Goal: Task Accomplishment & Management: Manage account settings

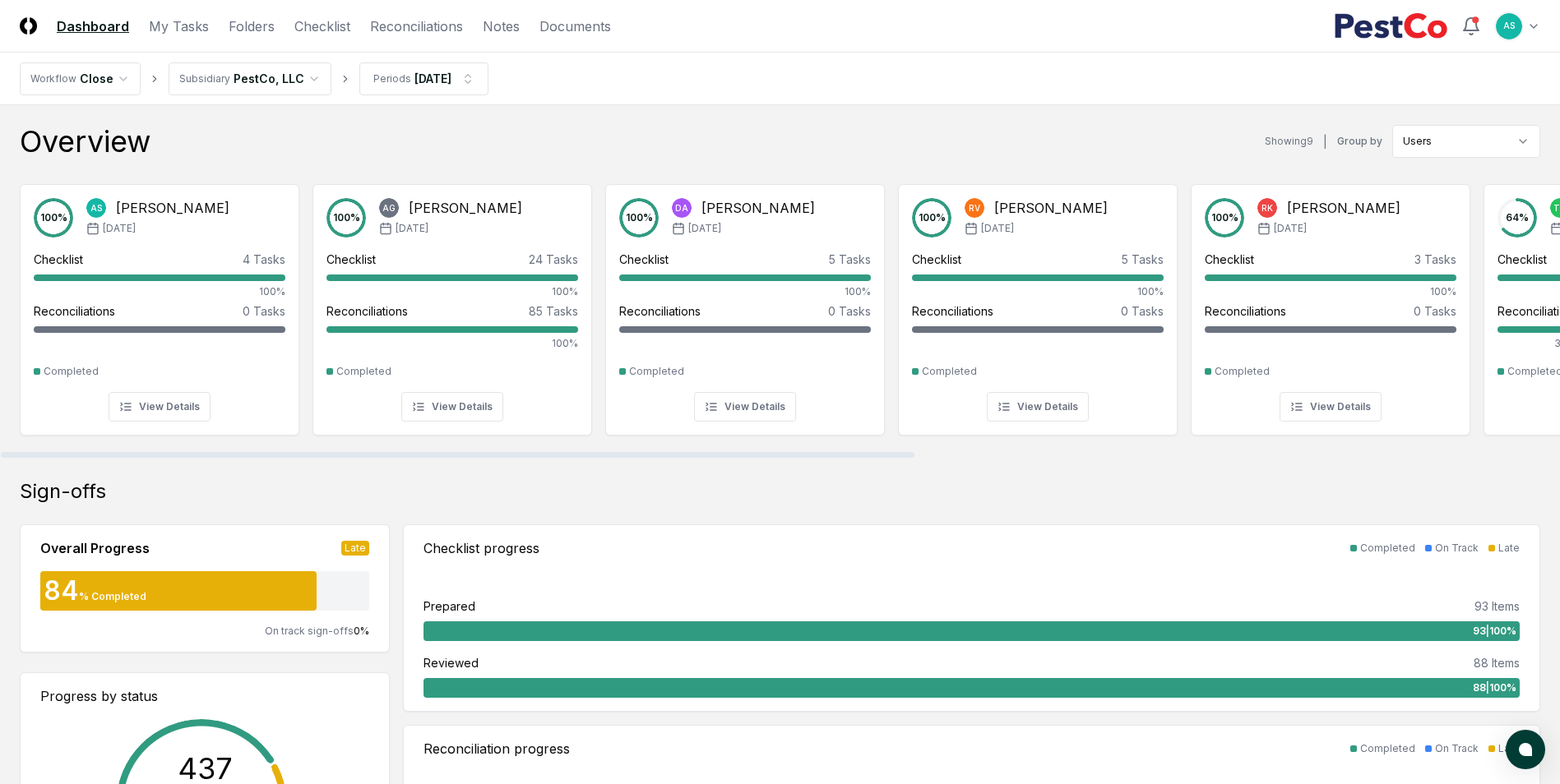
drag, startPoint x: 405, startPoint y: 54, endPoint x: 776, endPoint y: 79, distance: 371.8
click at [880, 71] on nav "Workflow Close Subsidiary PestCo, LLC Periods [DATE]" at bounding box center [780, 79] width 1560 height 53
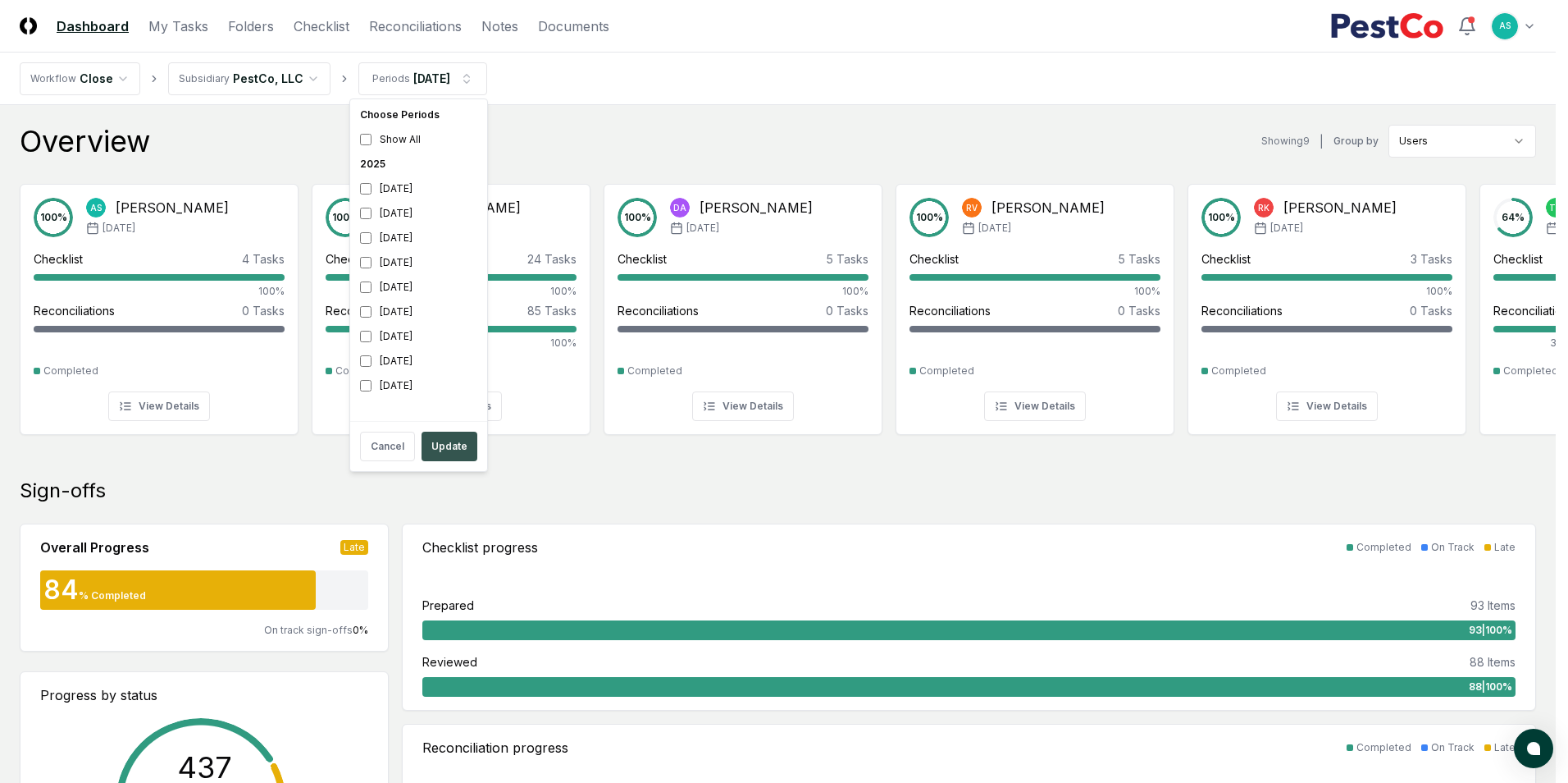
click at [453, 450] on button "Update" at bounding box center [449, 446] width 55 height 29
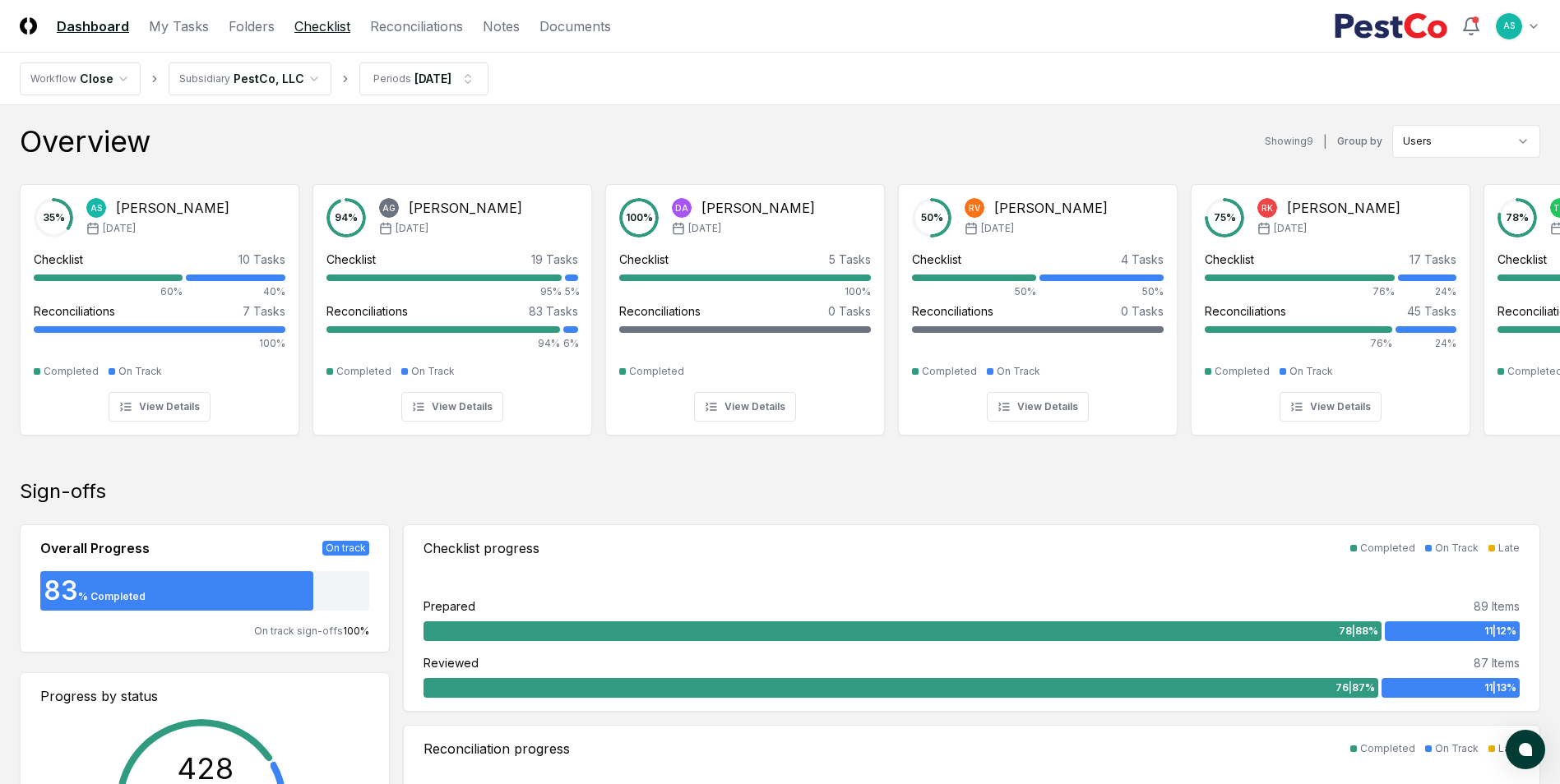
click at [324, 29] on link "Checklist" at bounding box center [322, 26] width 55 height 20
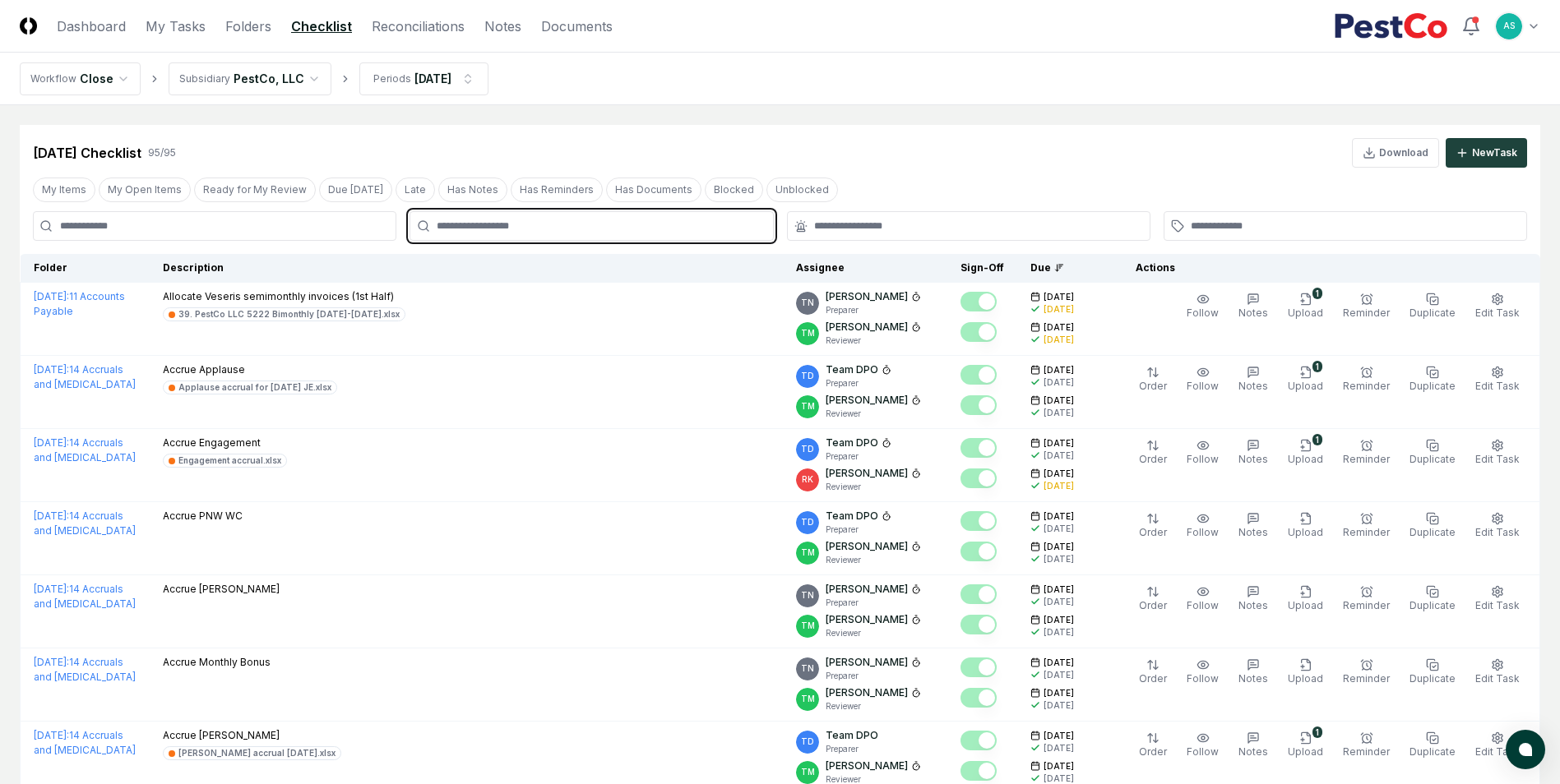
click at [576, 225] on input "text" at bounding box center [599, 225] width 326 height 15
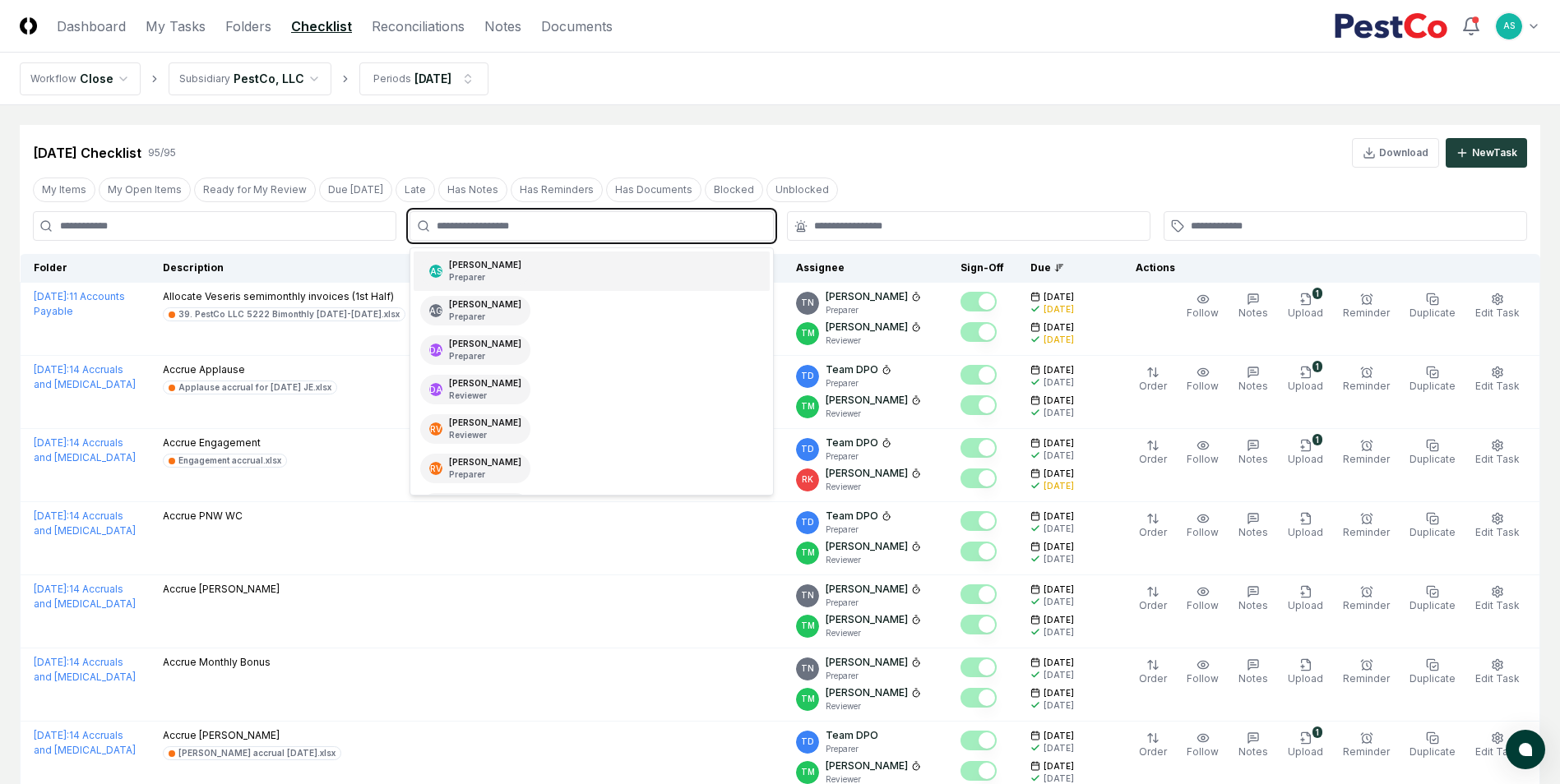
click at [555, 276] on div "AS [PERSON_NAME] Preparer" at bounding box center [590, 271] width 355 height 39
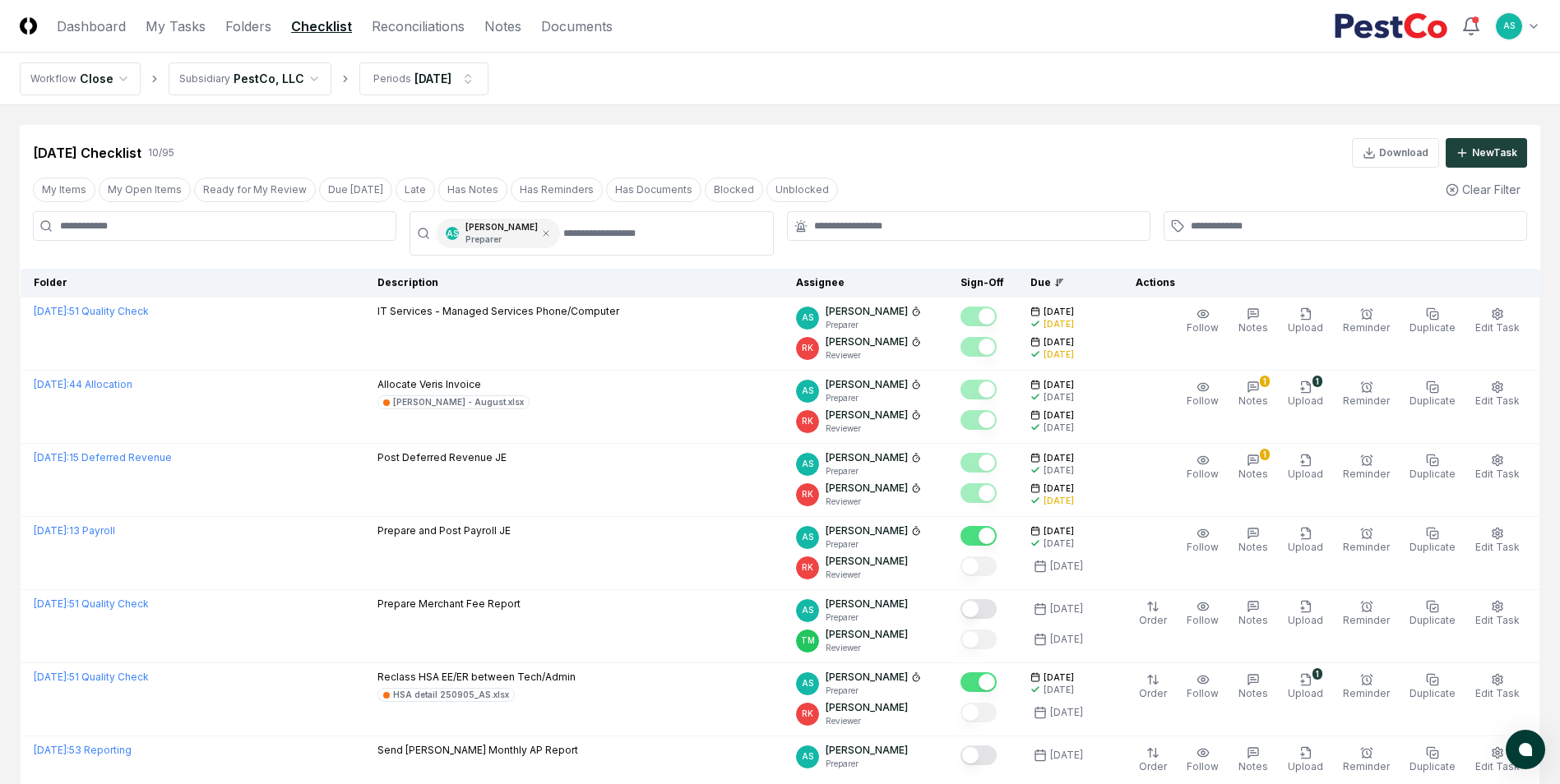
click at [979, 140] on div "[DATE] Checklist 10 / 95 Download New Task" at bounding box center [780, 152] width 1494 height 30
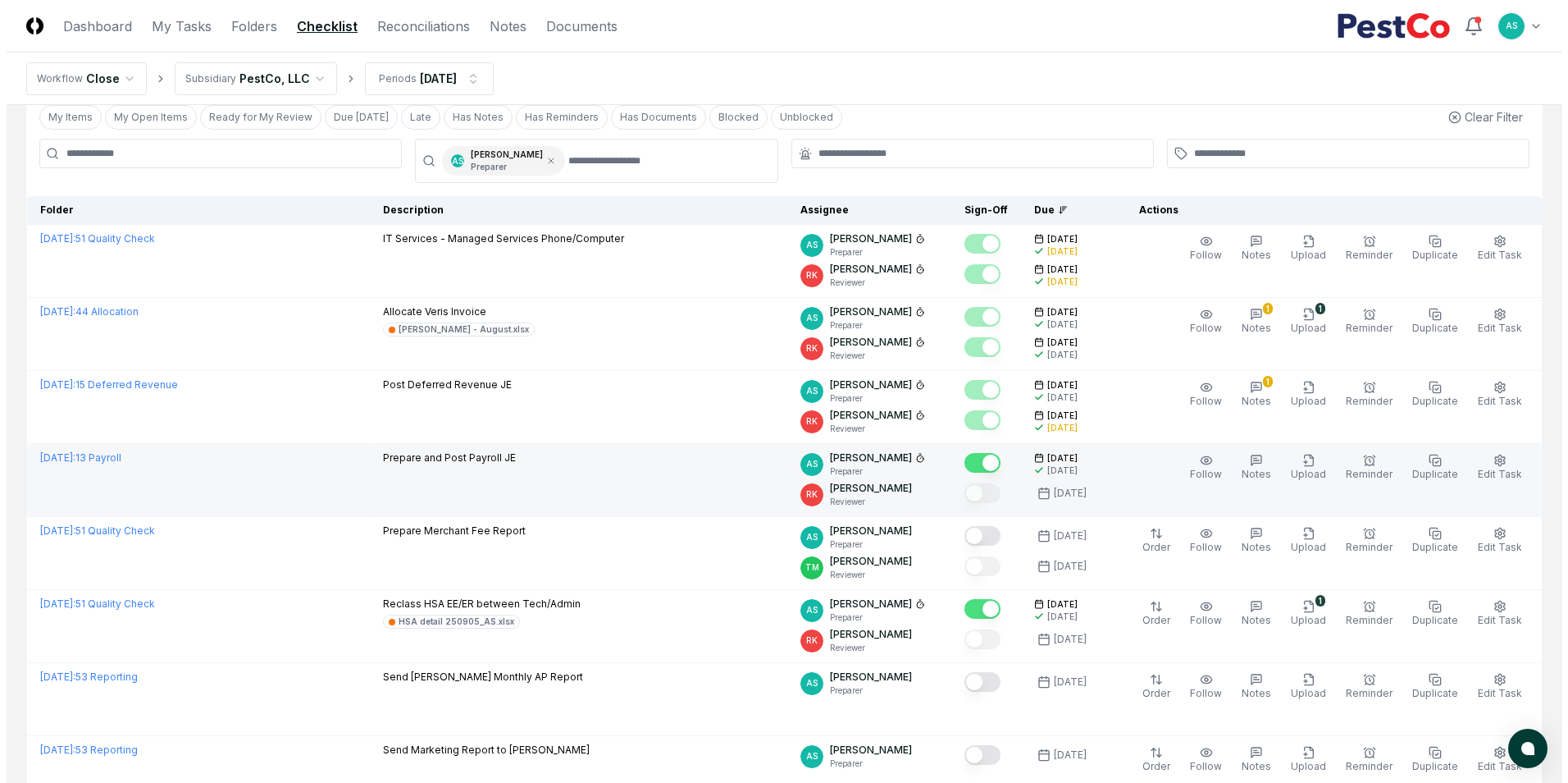
scroll to position [164, 0]
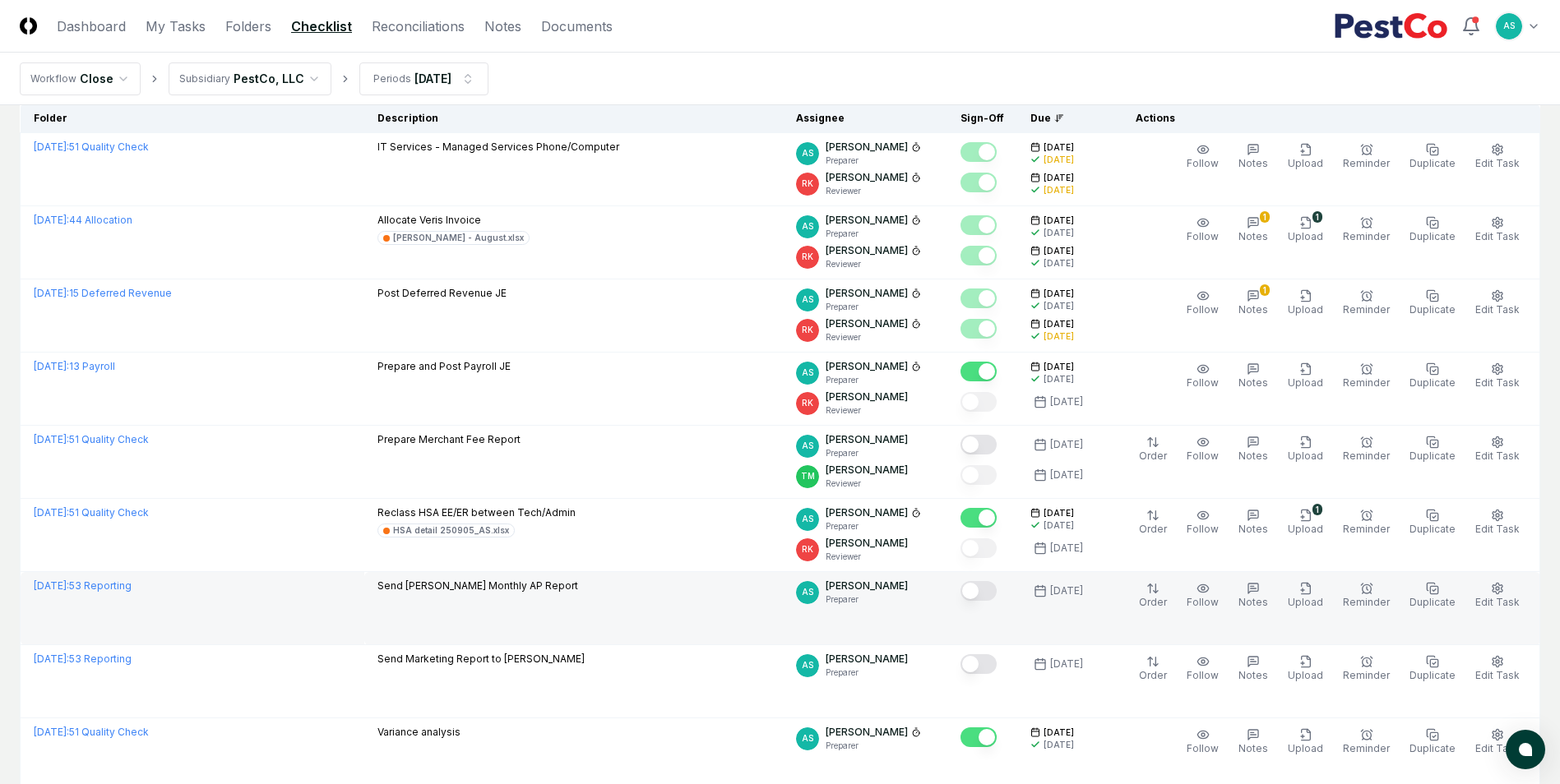
click at [996, 598] on button "Mark complete" at bounding box center [979, 591] width 36 height 20
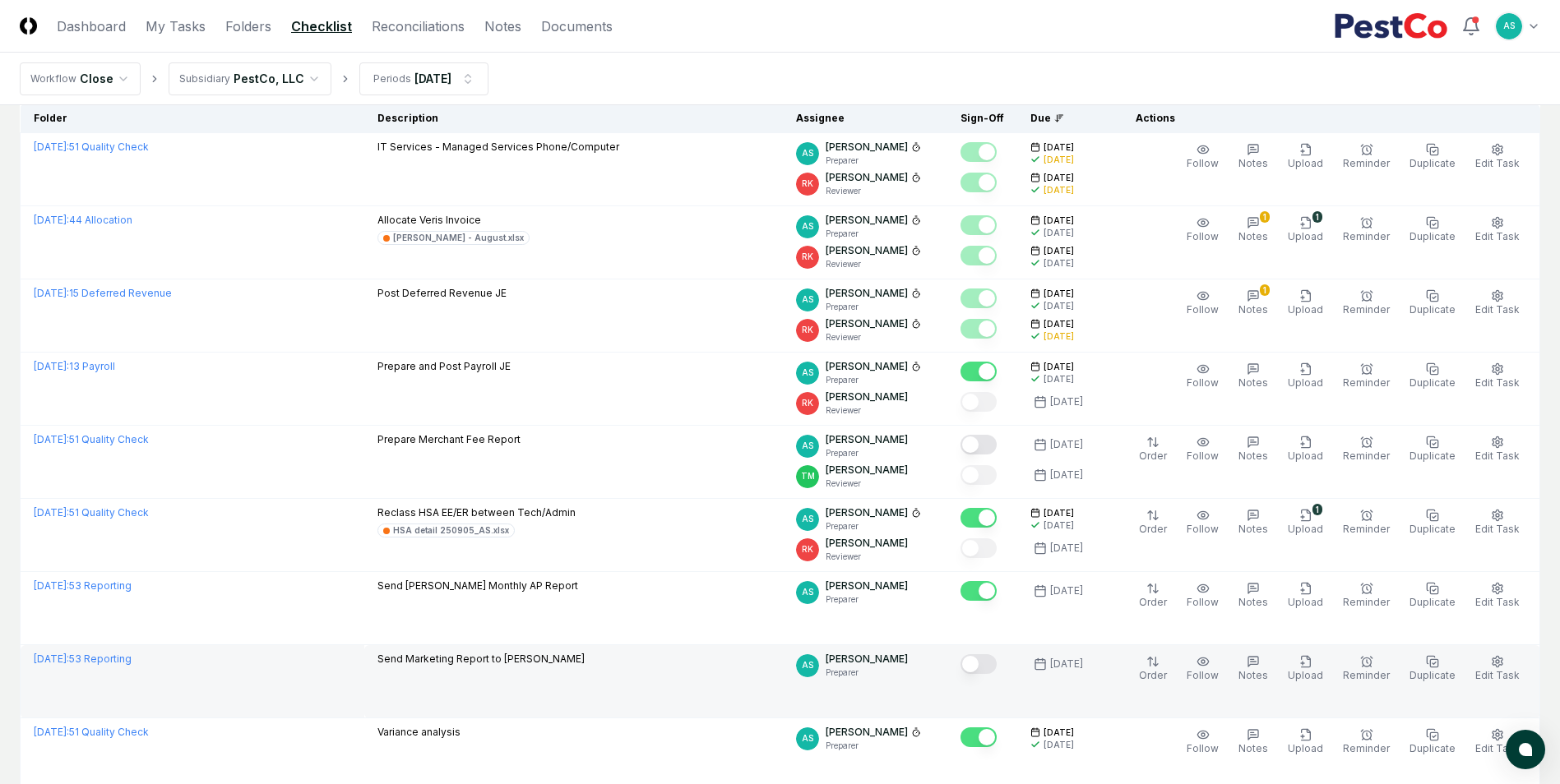
click at [986, 665] on button "Mark complete" at bounding box center [979, 664] width 36 height 20
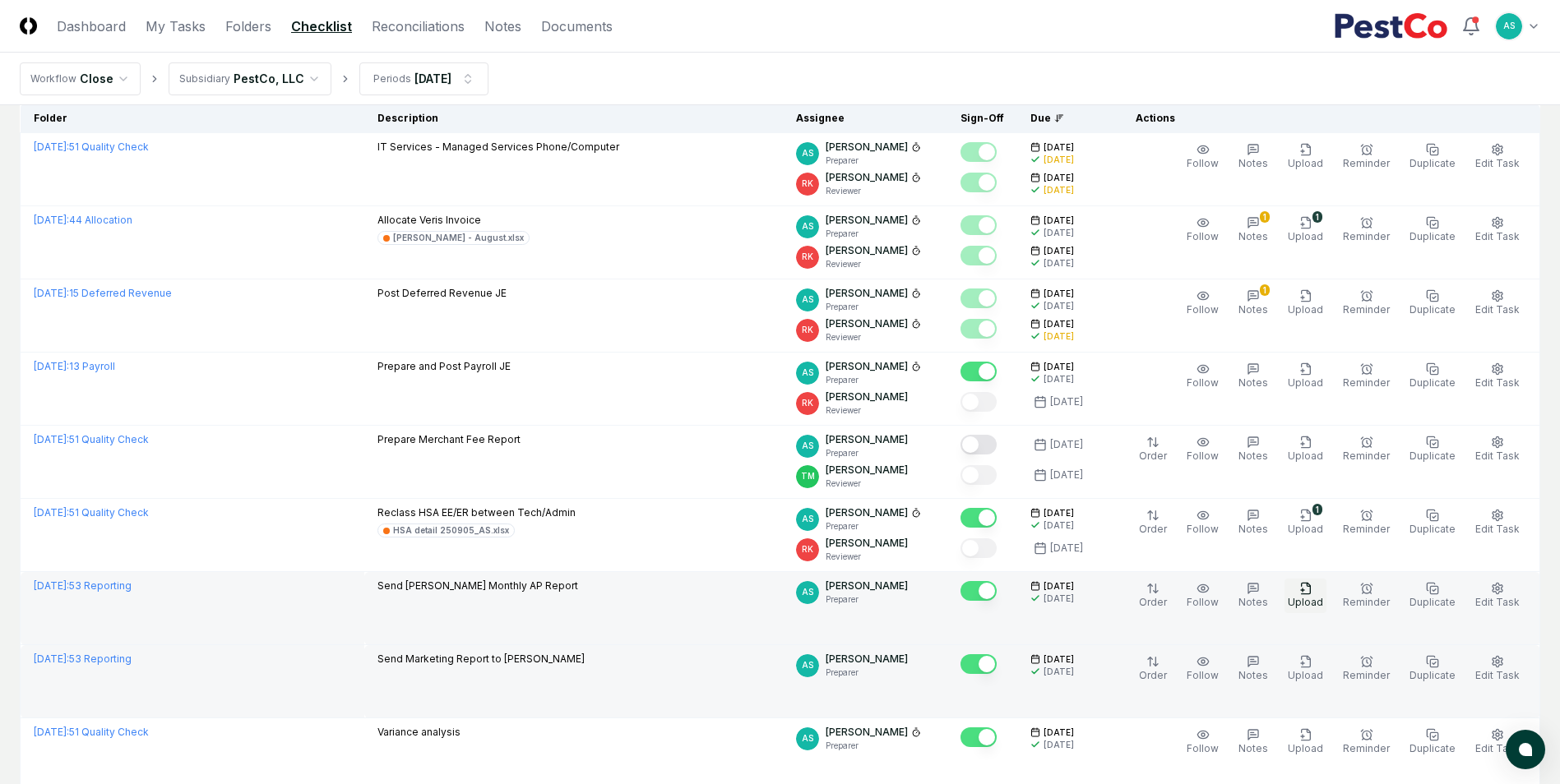
click at [1309, 589] on icon "button" at bounding box center [1305, 588] width 13 height 13
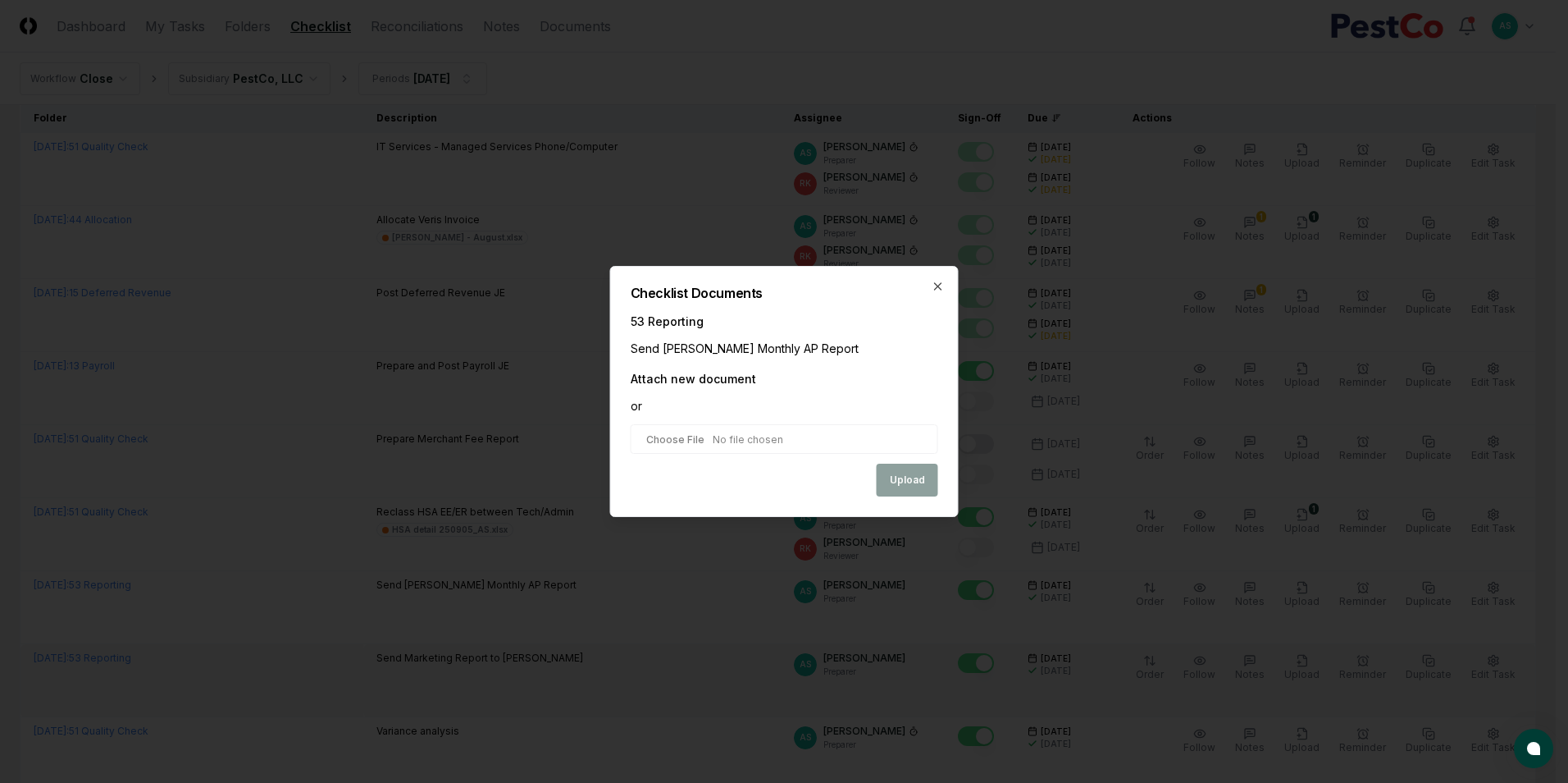
click at [770, 440] on input "file" at bounding box center [784, 438] width 308 height 29
type input "**********"
click at [915, 475] on button "Upload" at bounding box center [908, 481] width 62 height 33
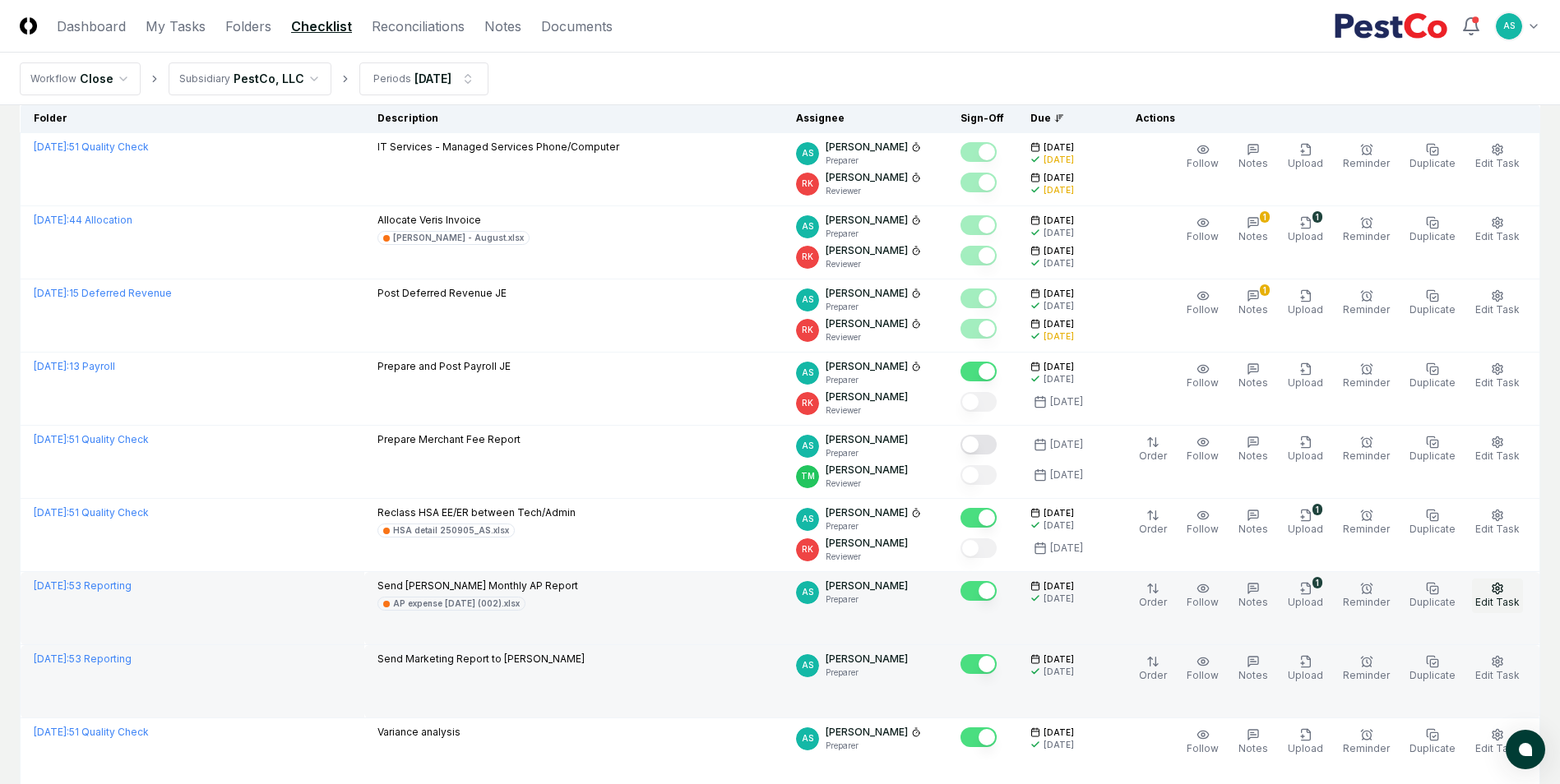
click at [1504, 589] on icon "button" at bounding box center [1496, 588] width 13 height 13
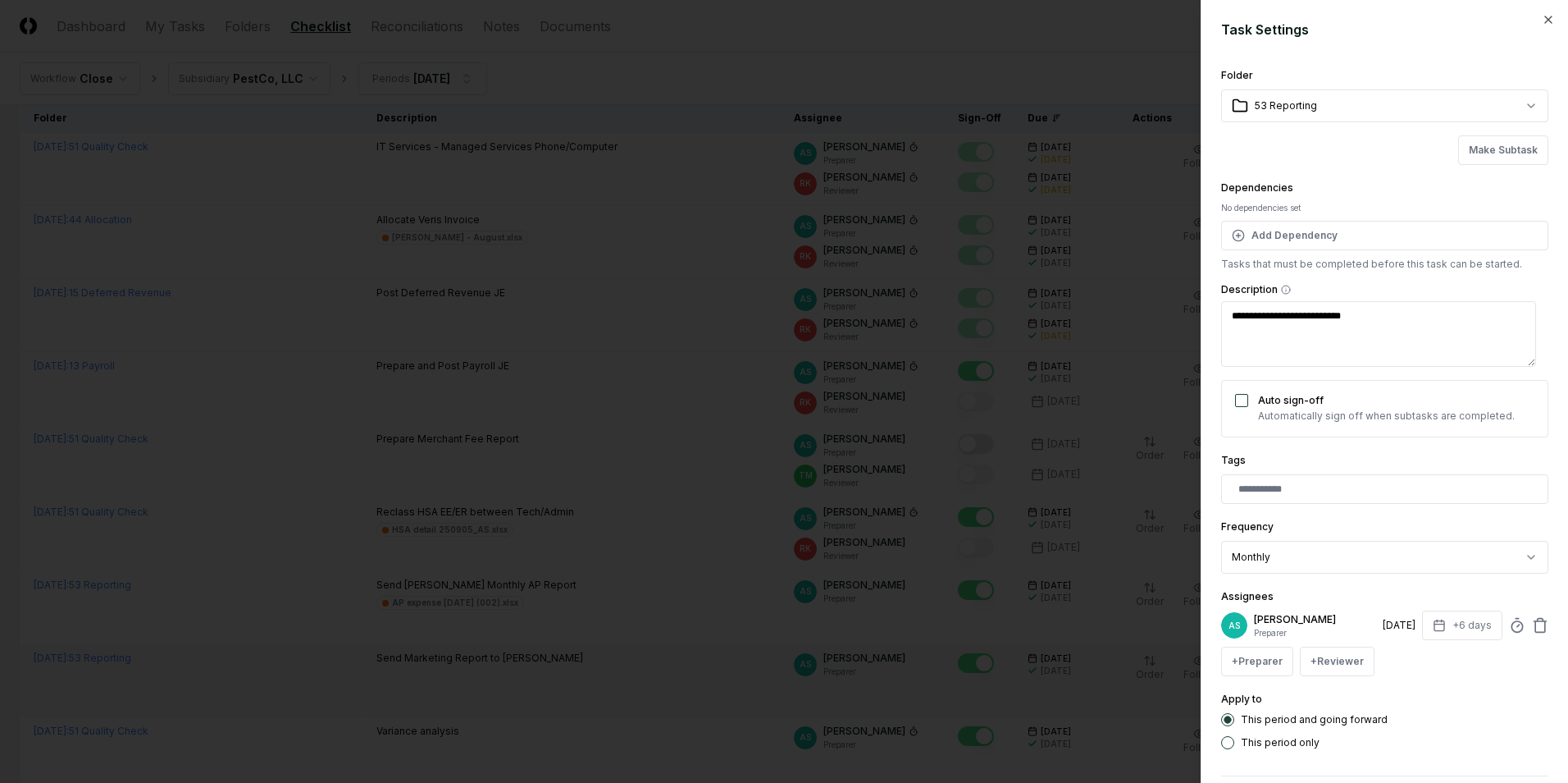
click at [1506, 616] on div "AS [PERSON_NAME] Preparer [DATE] +6 days" at bounding box center [1385, 625] width 328 height 29
click at [1509, 633] on icon at bounding box center [1517, 625] width 16 height 16
type input "******"
click at [1440, 582] on div "**********" at bounding box center [1385, 408] width 328 height 684
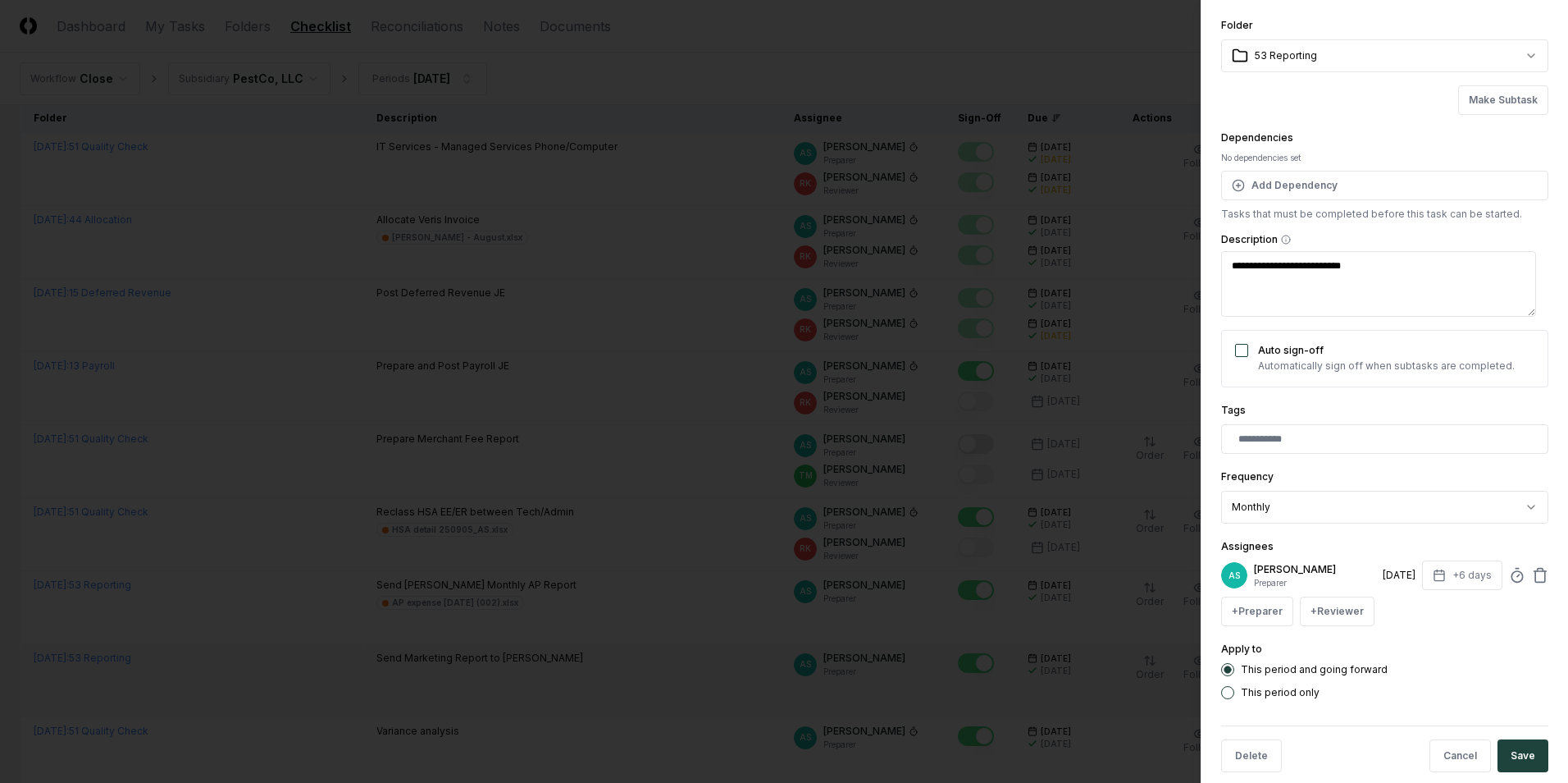
scroll to position [72, 0]
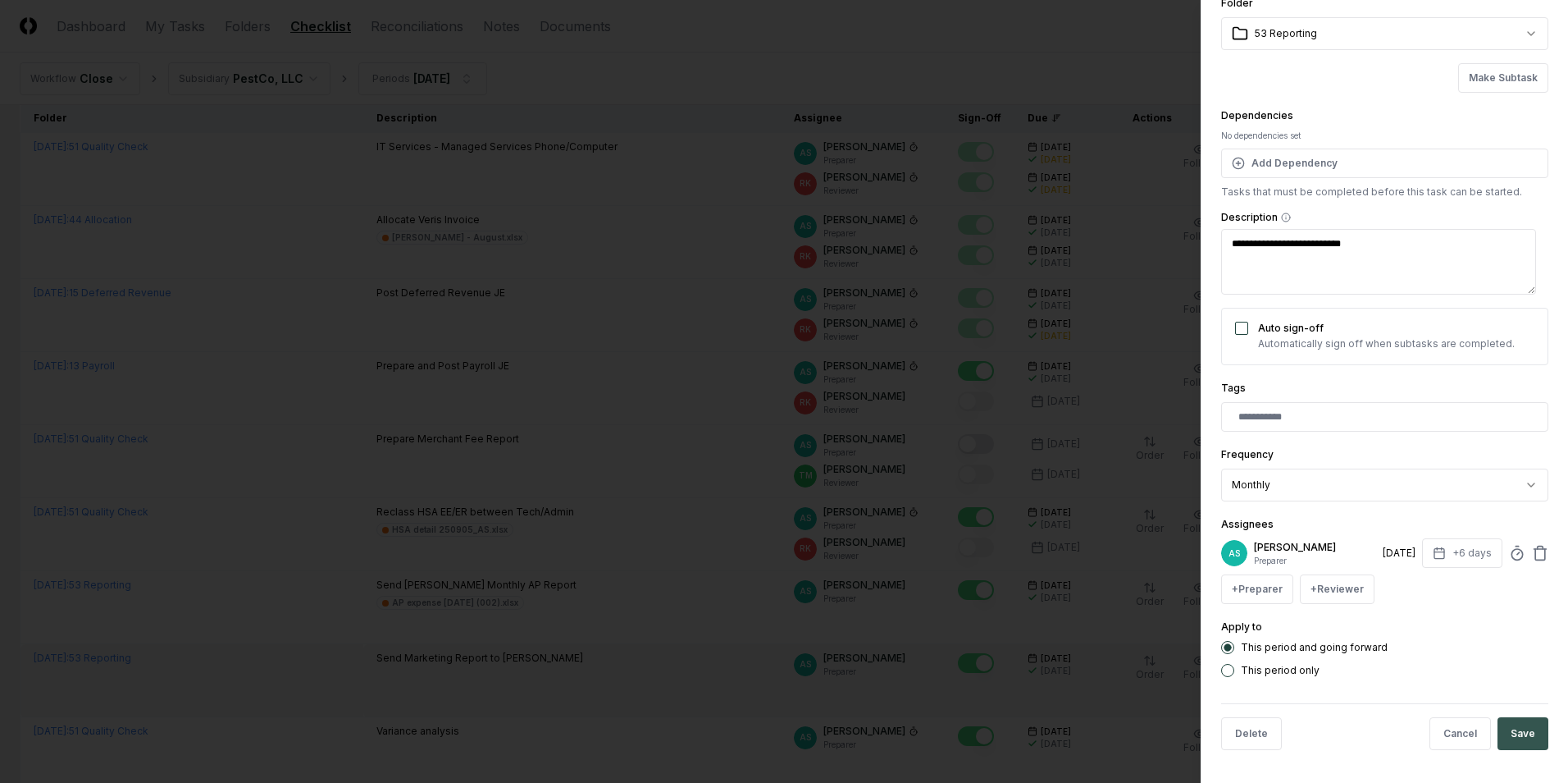
click at [1504, 733] on button "Save" at bounding box center [1522, 733] width 51 height 33
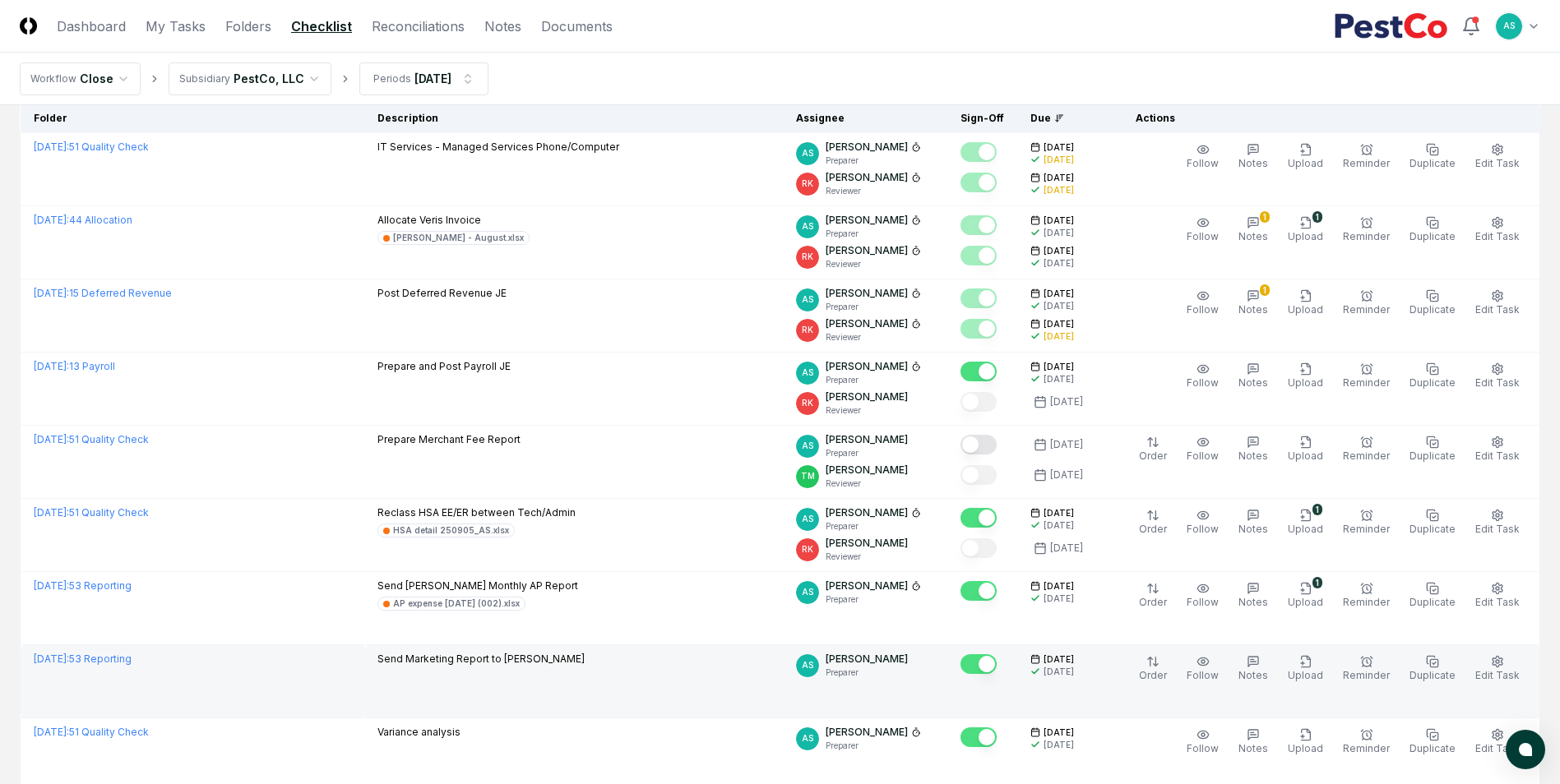
click at [902, 687] on td "AS [PERSON_NAME] Preparer" at bounding box center [865, 682] width 165 height 73
click at [1310, 666] on icon "button" at bounding box center [1305, 661] width 9 height 11
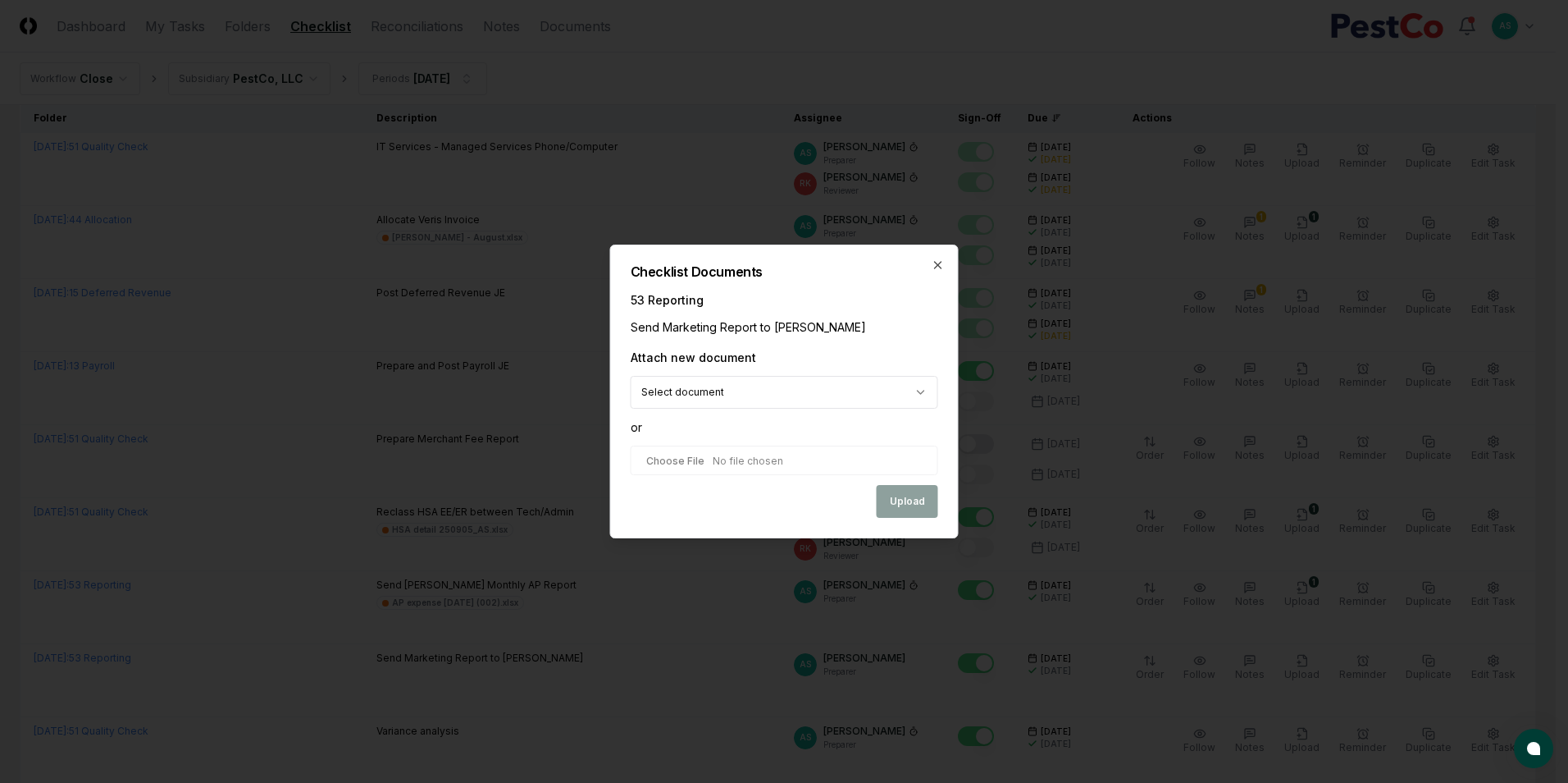
click at [711, 388] on body "CloseCore Dashboard My Tasks Folders Checklist Reconciliations Notes Documents …" at bounding box center [778, 408] width 1556 height 1145
select select "**********"
click at [905, 350] on button "Reset" at bounding box center [913, 358] width 50 height 20
select select
click at [917, 398] on body "CloseCore Dashboard My Tasks Folders Checklist Reconciliations Notes Documents …" at bounding box center [778, 408] width 1556 height 1145
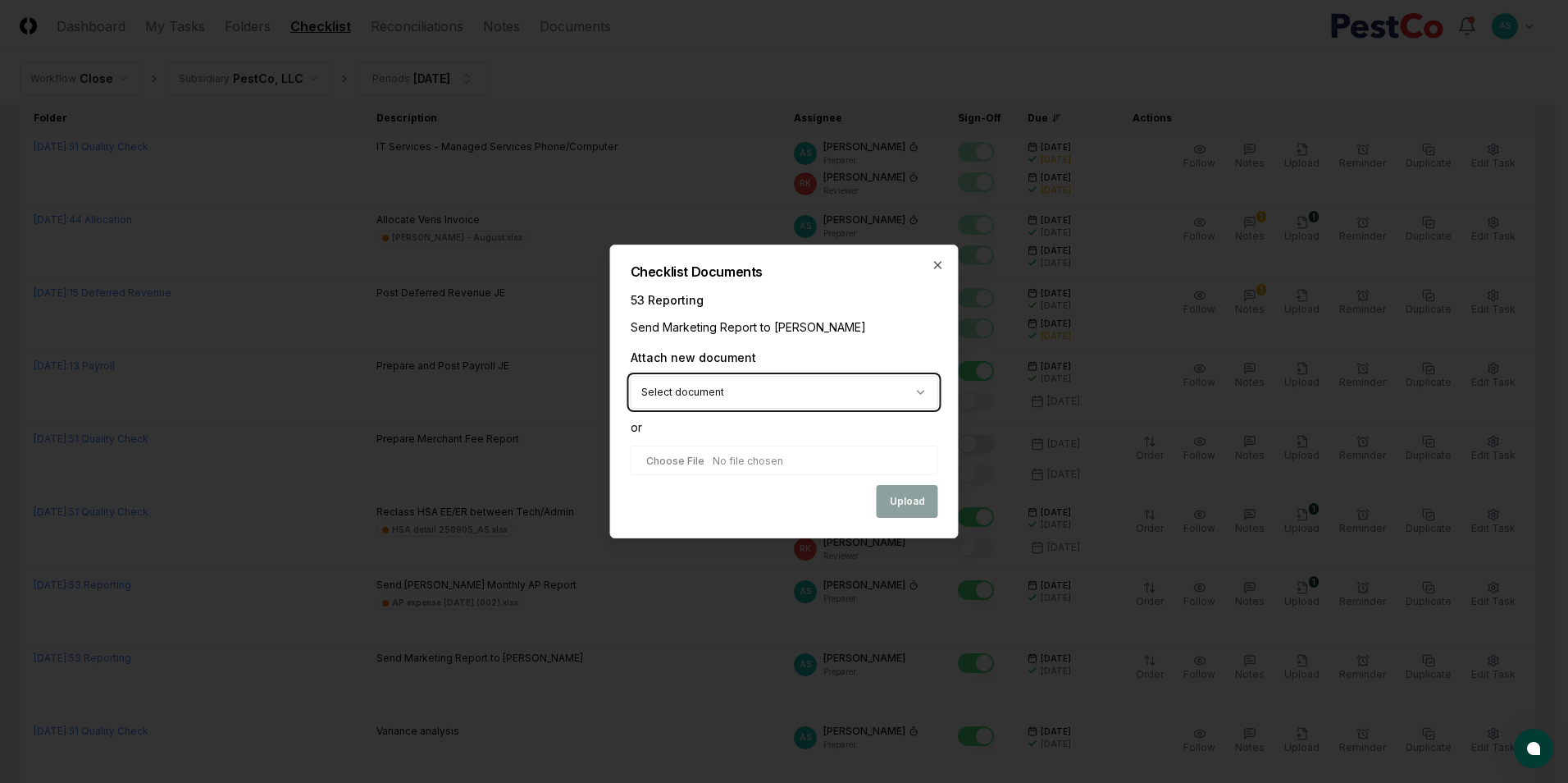
click at [782, 467] on body "CloseCore Dashboard My Tasks Folders Checklist Reconciliations Notes Documents …" at bounding box center [778, 408] width 1556 height 1145
click at [782, 459] on input "file" at bounding box center [784, 460] width 308 height 29
type input "**********"
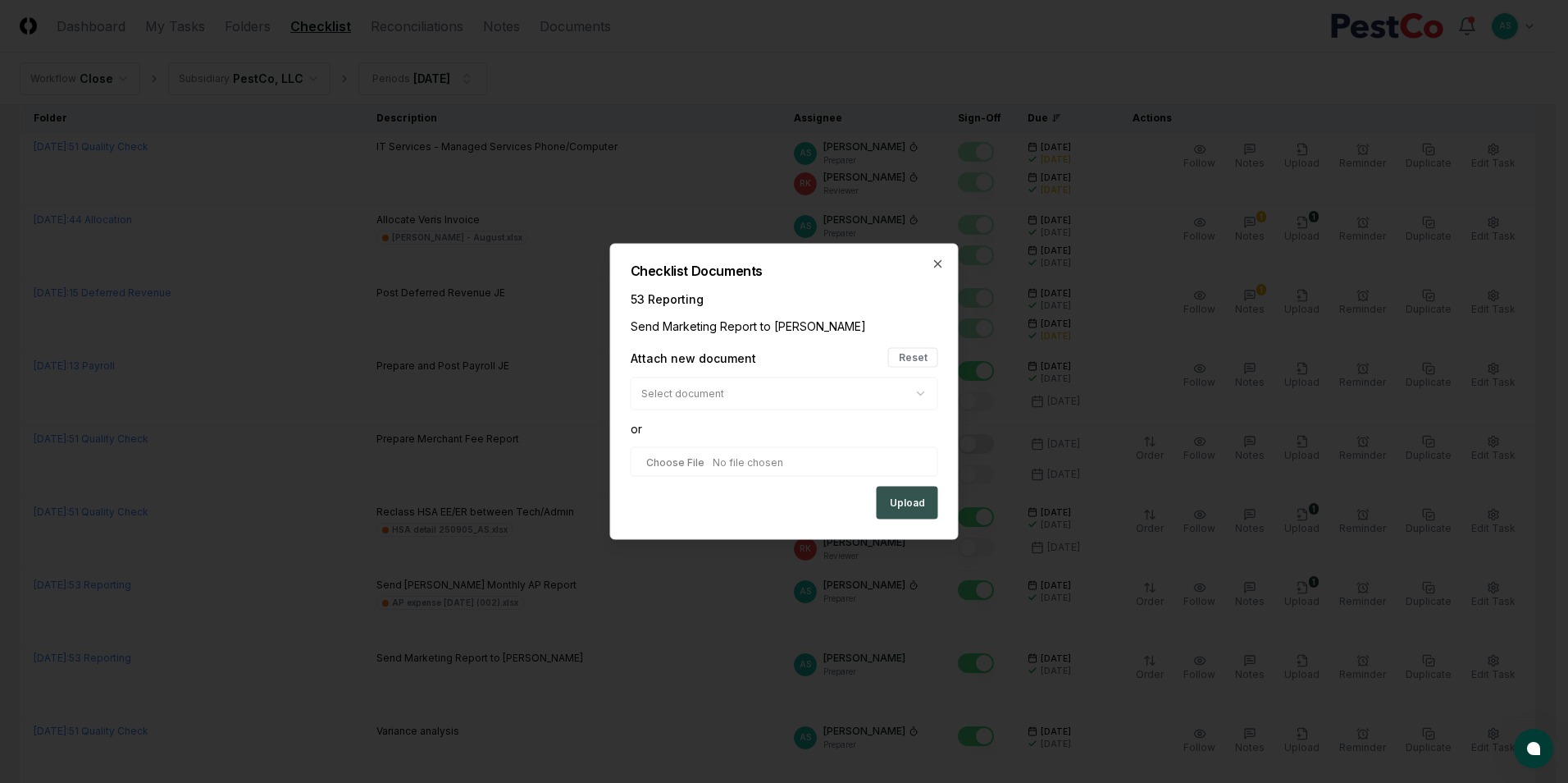
click at [886, 504] on button "Upload" at bounding box center [908, 503] width 62 height 33
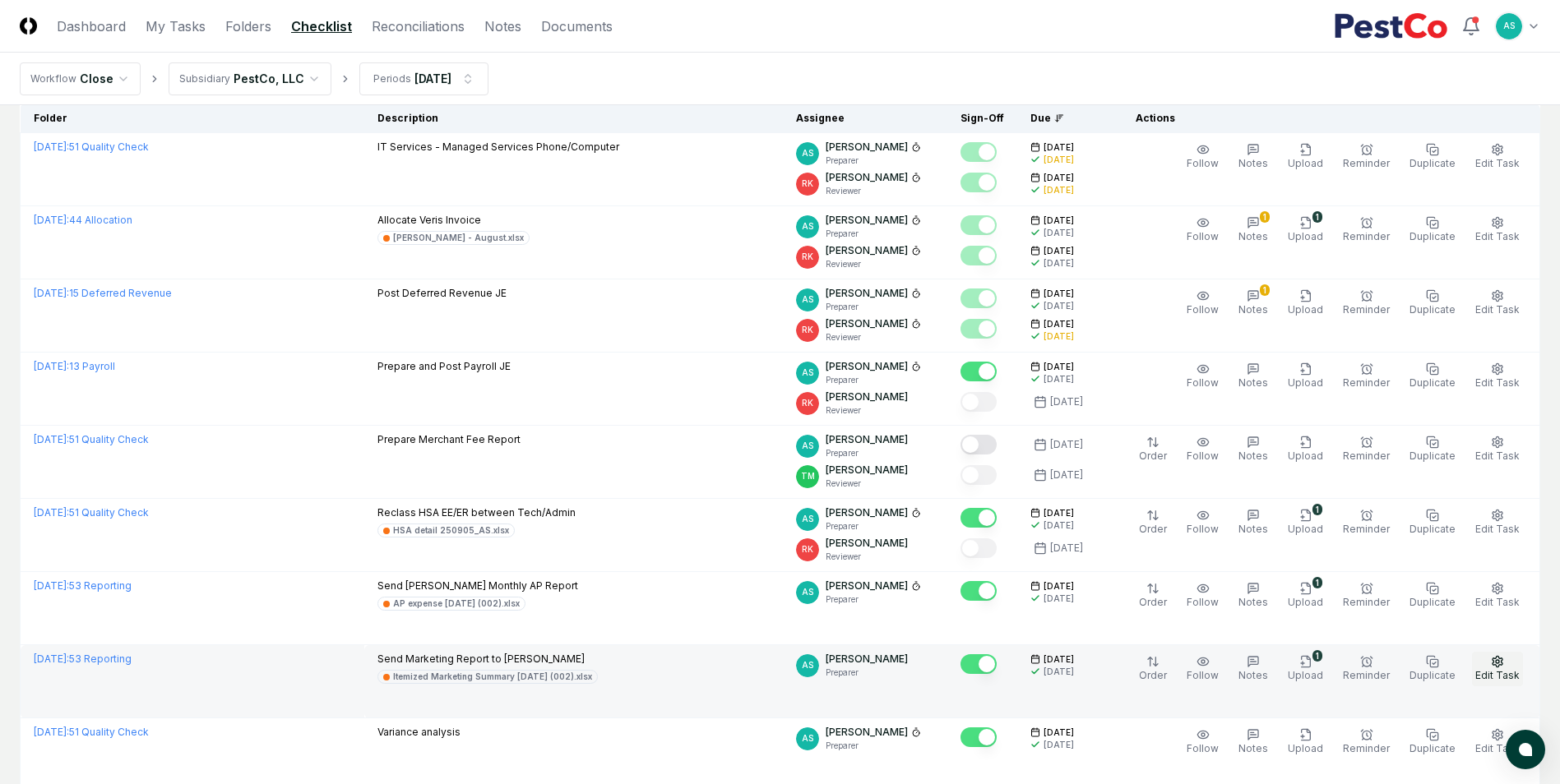
click at [1489, 660] on button "Edit Task" at bounding box center [1496, 669] width 51 height 35
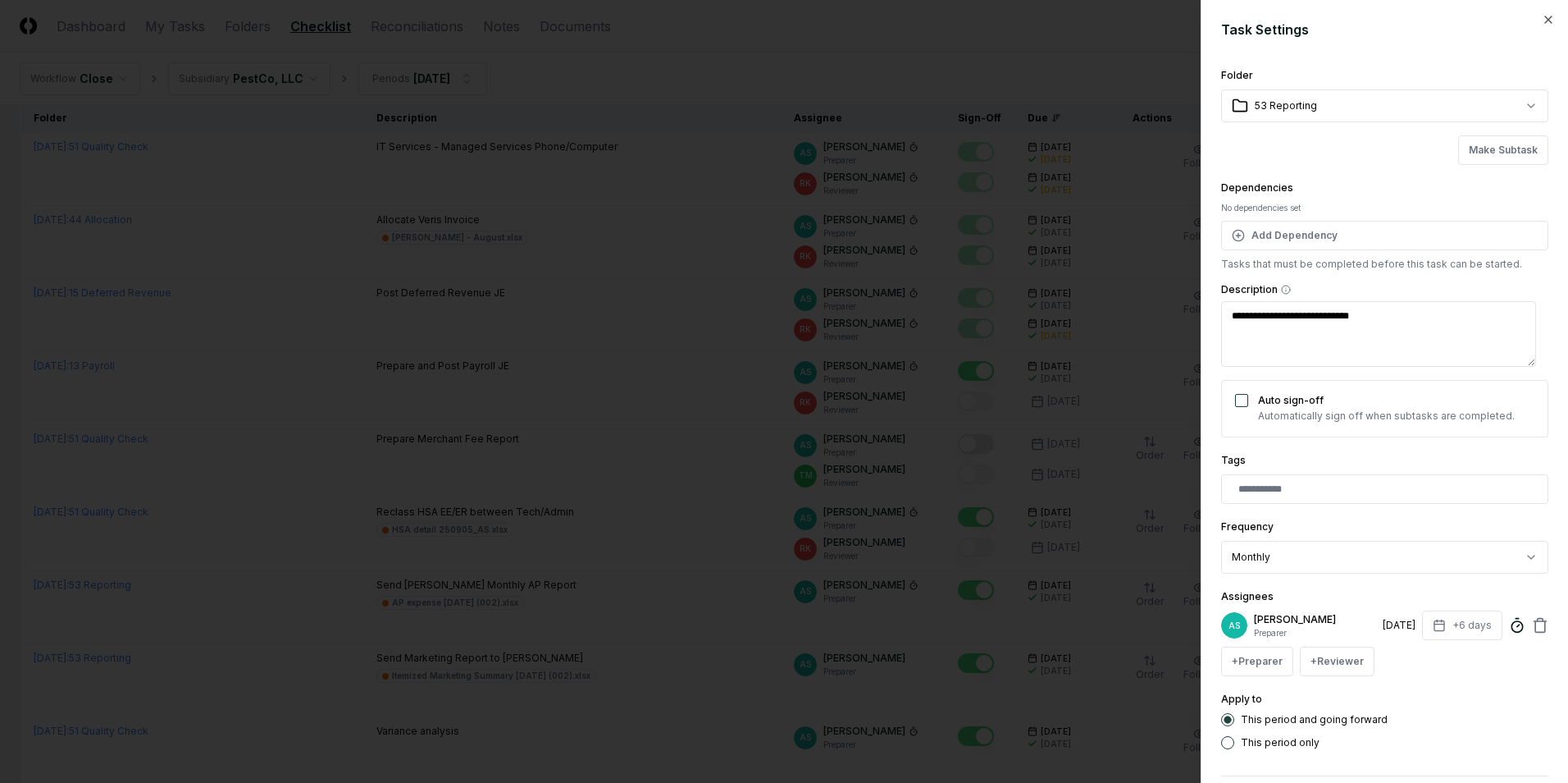
click at [1509, 627] on icon at bounding box center [1517, 625] width 16 height 16
click button "Make Subtask" at bounding box center [1503, 150] width 90 height 29
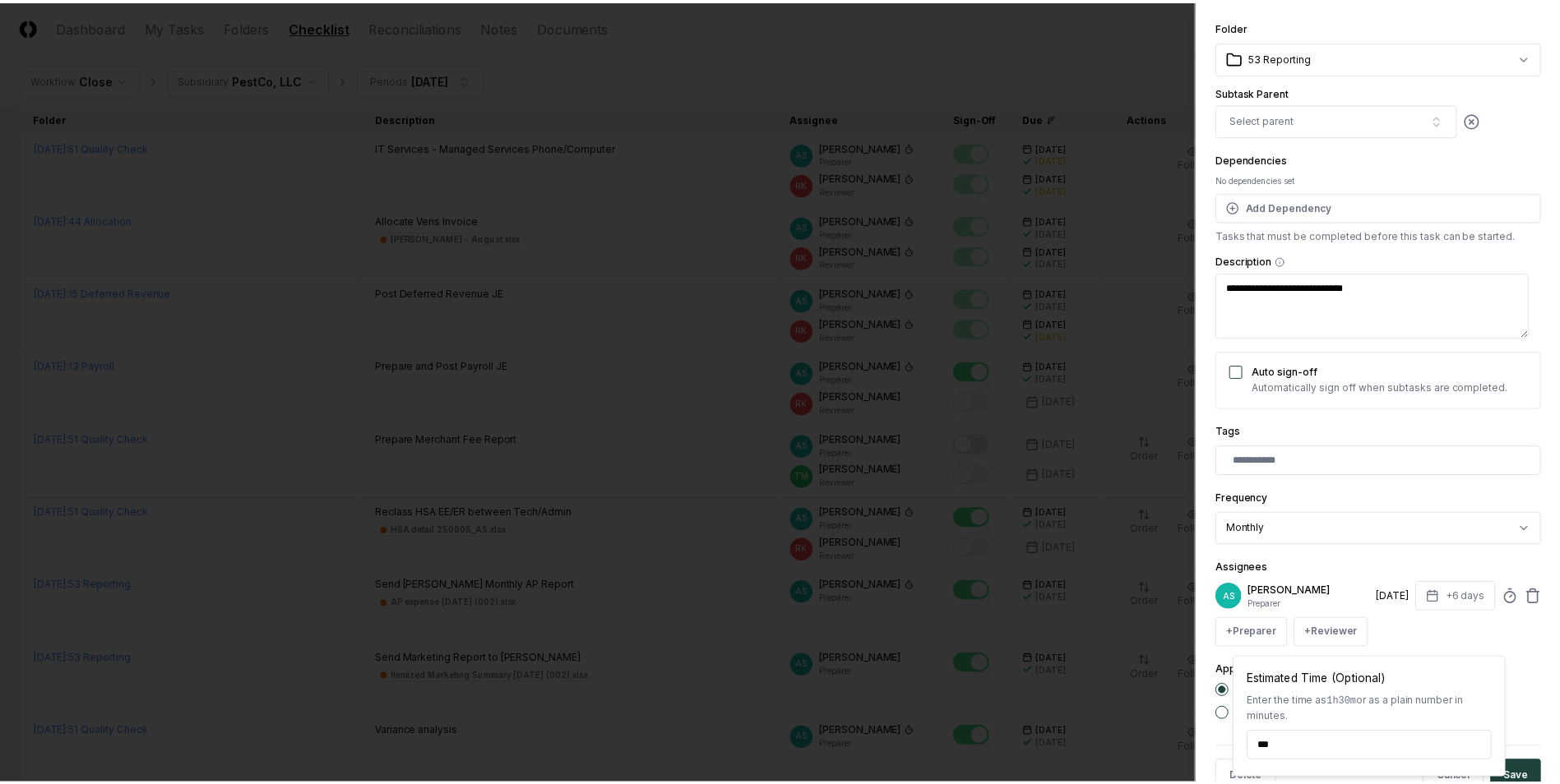
scroll to position [92, 0]
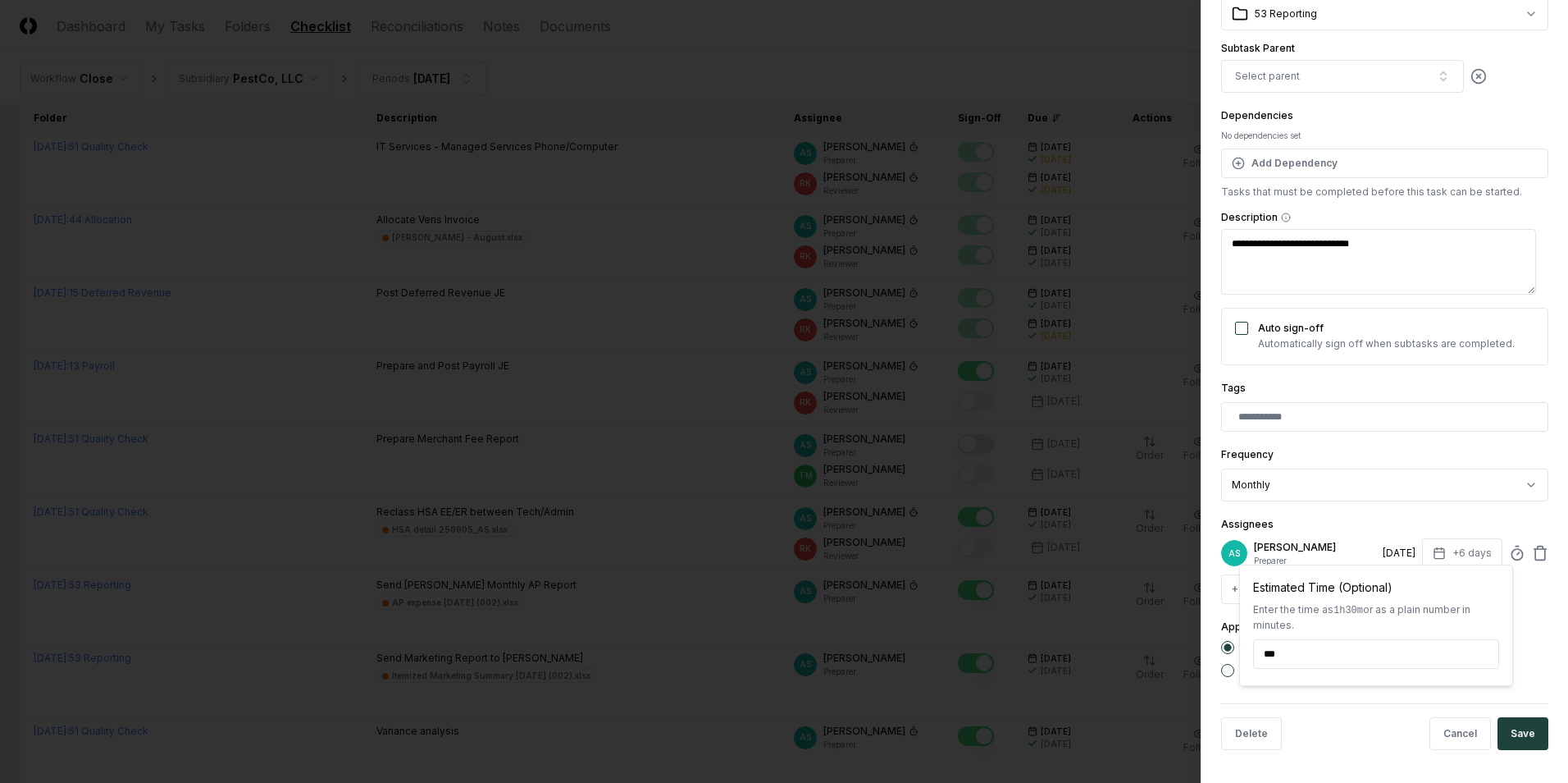
type input "******"
click at [1537, 744] on div "**********" at bounding box center [1385, 391] width 368 height 783
click at [1529, 737] on button "Save" at bounding box center [1522, 733] width 51 height 33
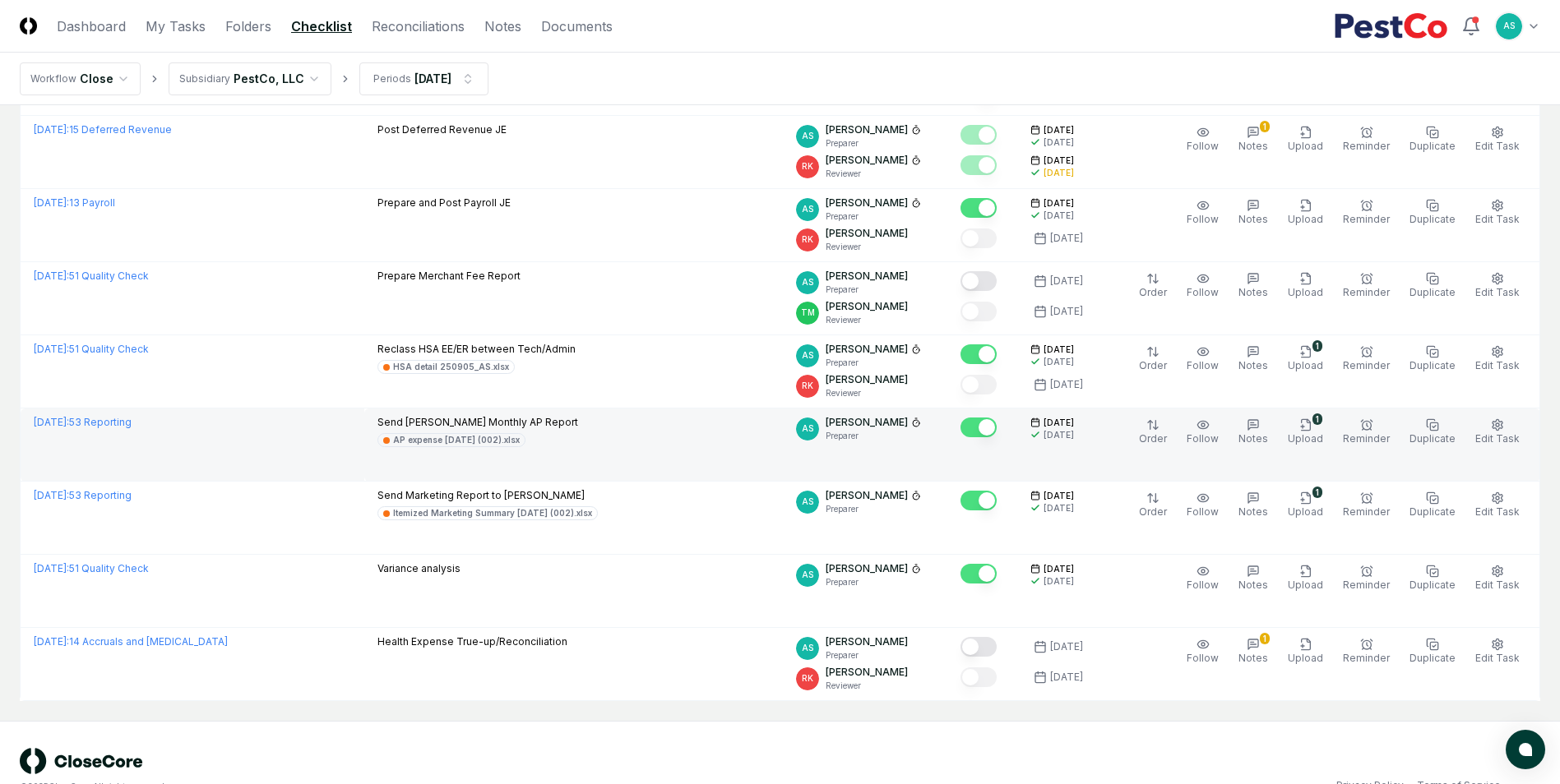
scroll to position [329, 0]
